Goal: Navigation & Orientation: Find specific page/section

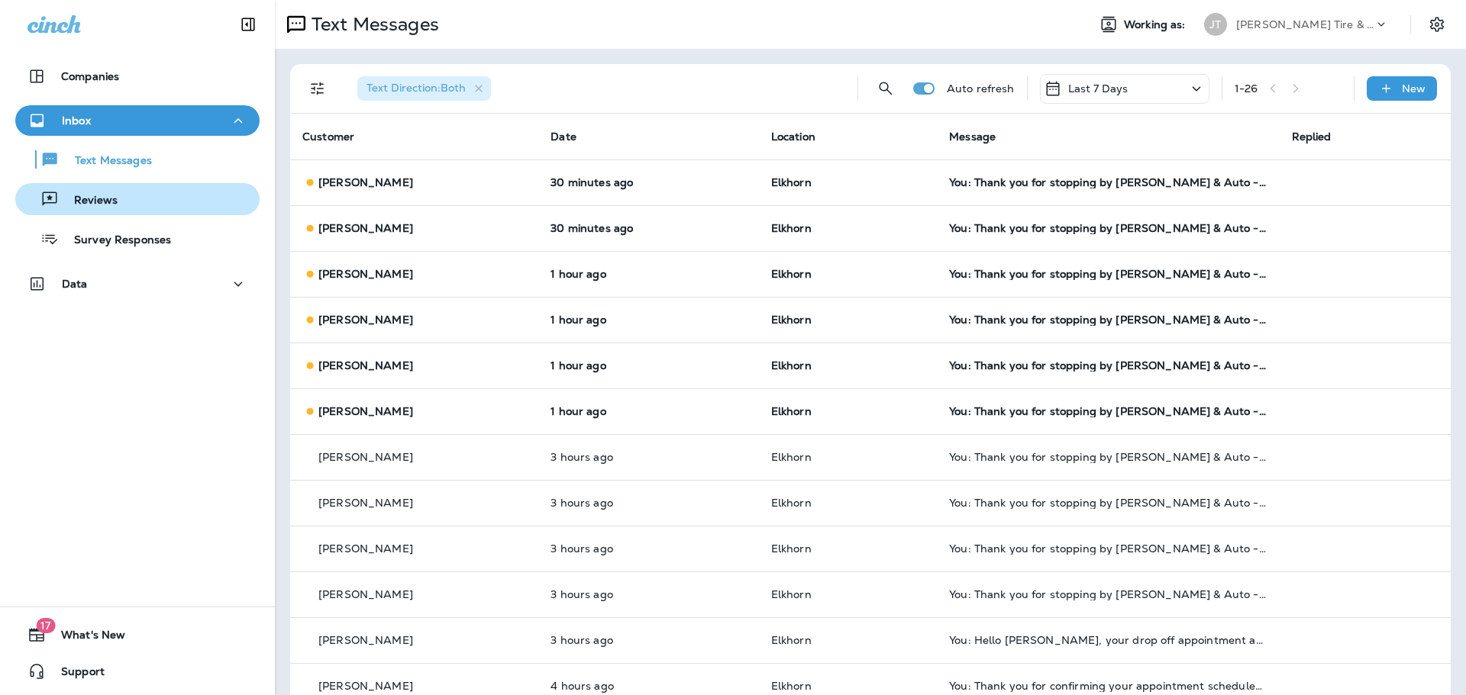
click at [72, 207] on p "Reviews" at bounding box center [88, 201] width 59 height 15
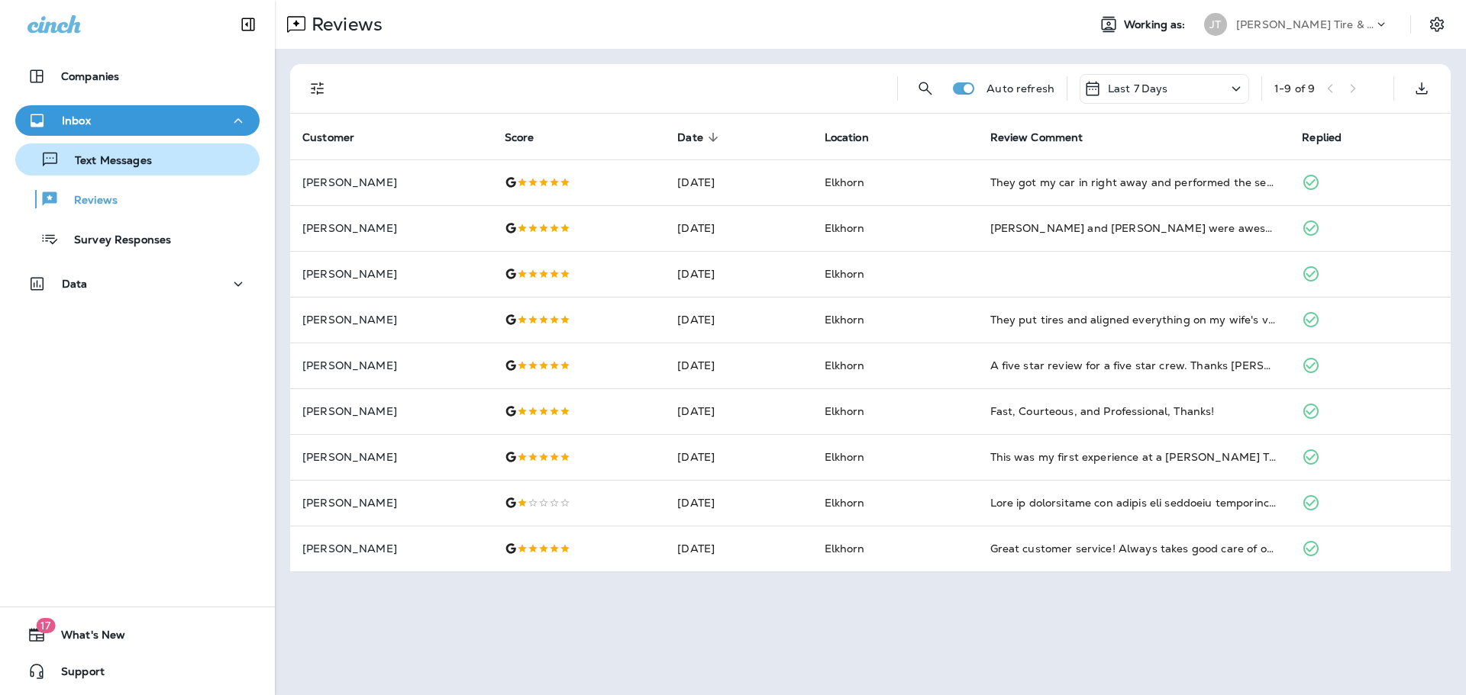
click at [108, 171] on button "Text Messages" at bounding box center [137, 160] width 244 height 32
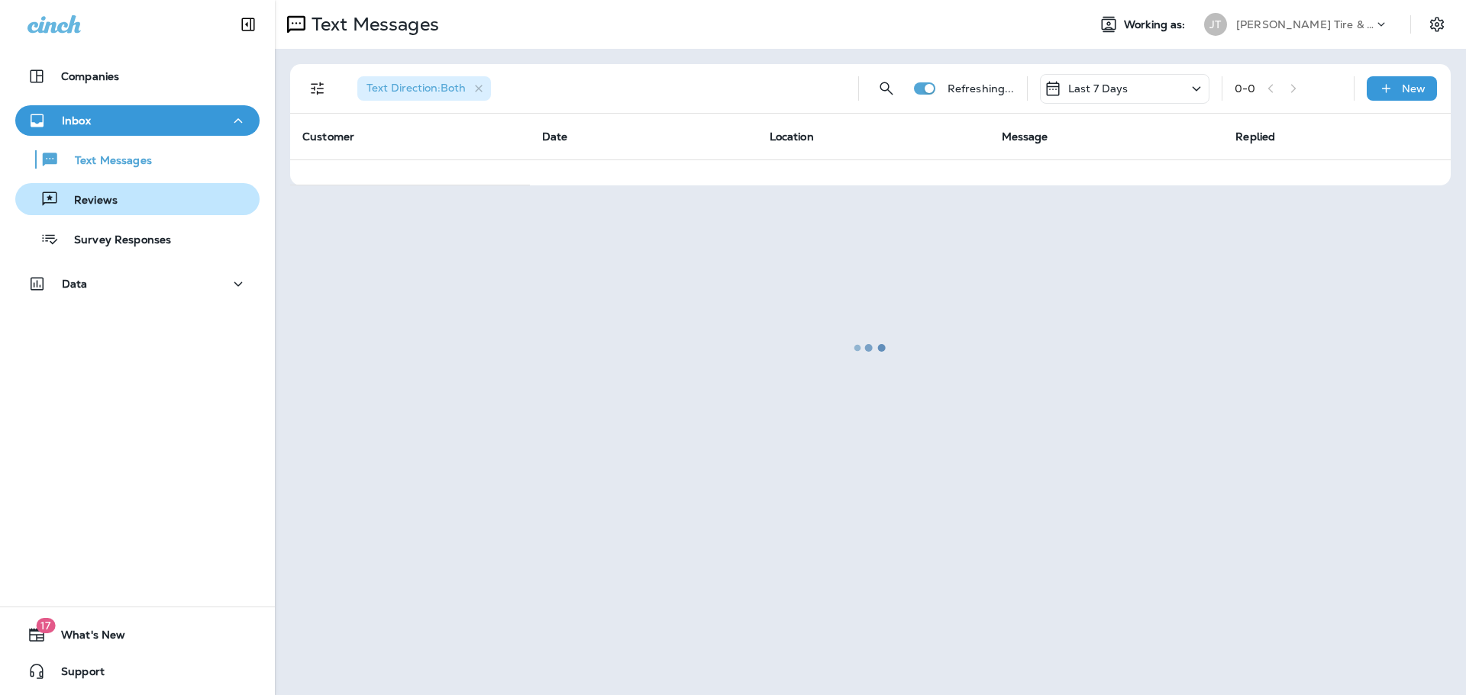
click at [110, 208] on p "Reviews" at bounding box center [88, 201] width 59 height 15
